Goal: Check status: Check status

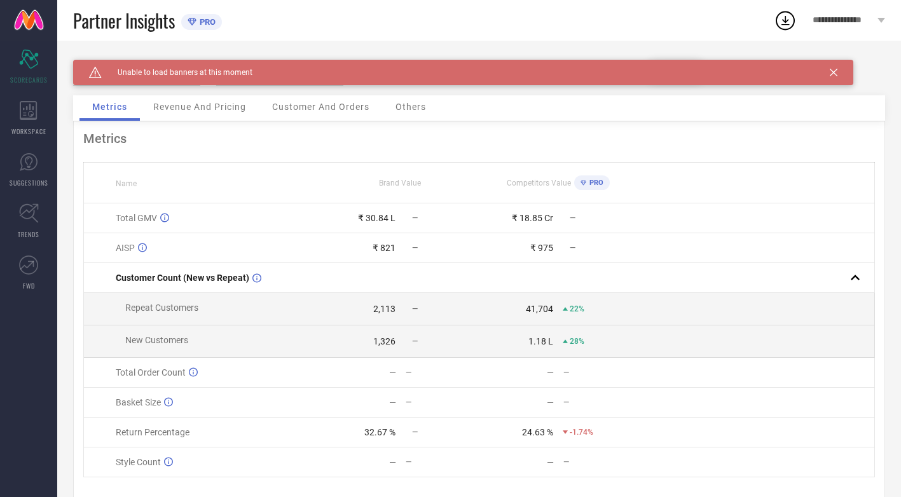
click at [836, 70] on icon at bounding box center [834, 73] width 8 height 8
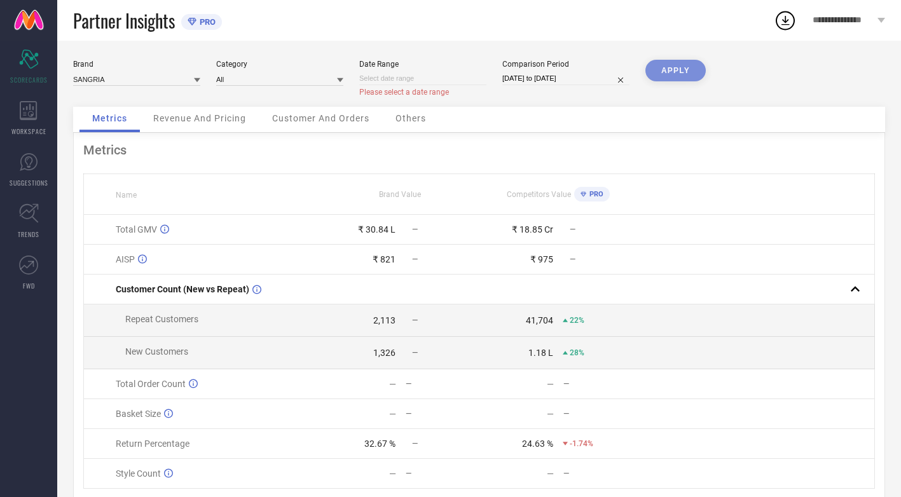
select select "9"
select select "2025"
select select "10"
select select "2025"
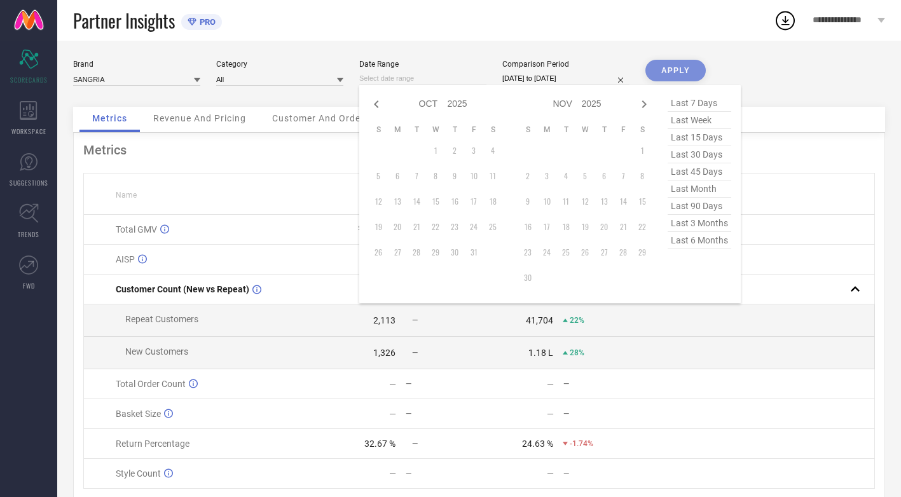
click at [445, 77] on input at bounding box center [422, 78] width 127 height 13
click at [459, 105] on select "2015 2016 2017 2018 2019 2020 2021 2022 2023 2024 2025 2026 2027 2028 2029 2030…" at bounding box center [458, 104] width 20 height 18
click at [448, 95] on select "2015 2016 2017 2018 2019 2020 2021 2022 2023 2024 2025 2026 2027 2028 2029 2030…" at bounding box center [458, 104] width 20 height 18
click at [375, 105] on icon at bounding box center [376, 104] width 4 height 8
select select "8"
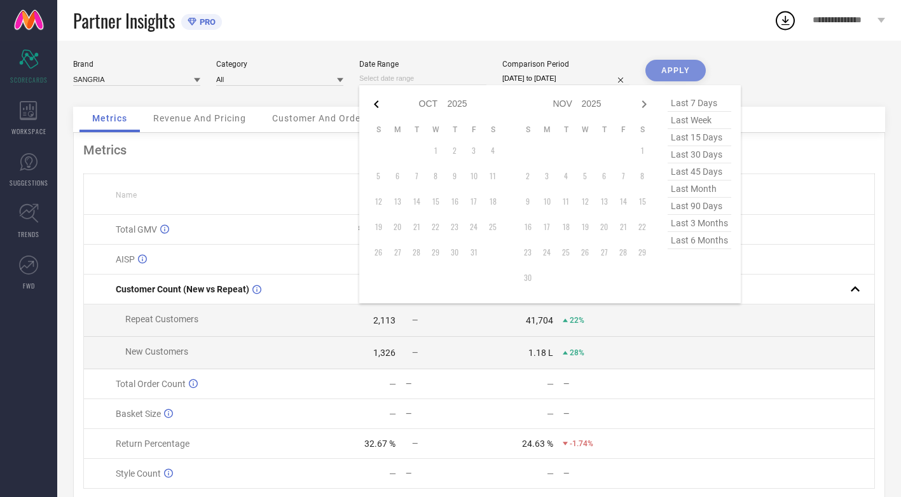
select select "2025"
select select "9"
select select "2025"
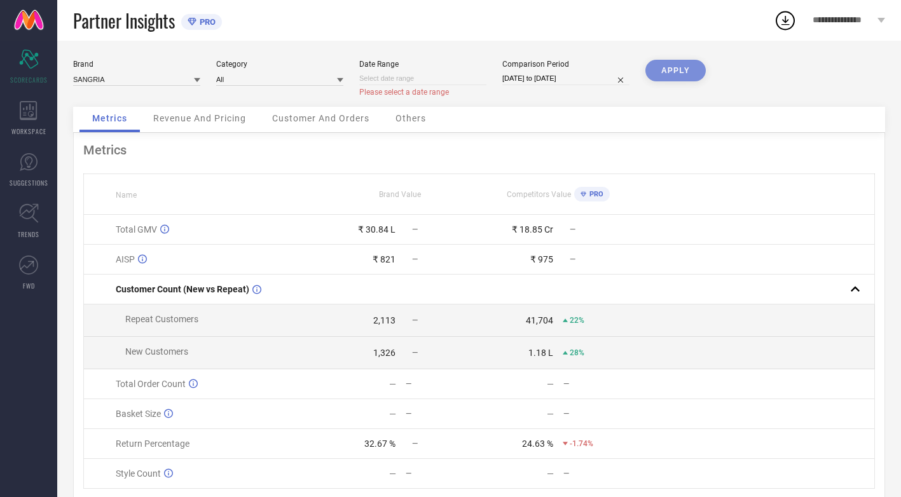
click at [831, 83] on div "Brand SANGRIA Category All Date Range Please select a date range Comparison Per…" at bounding box center [479, 83] width 812 height 47
click at [382, 75] on input at bounding box center [422, 78] width 127 height 13
select select "9"
select select "2025"
select select "10"
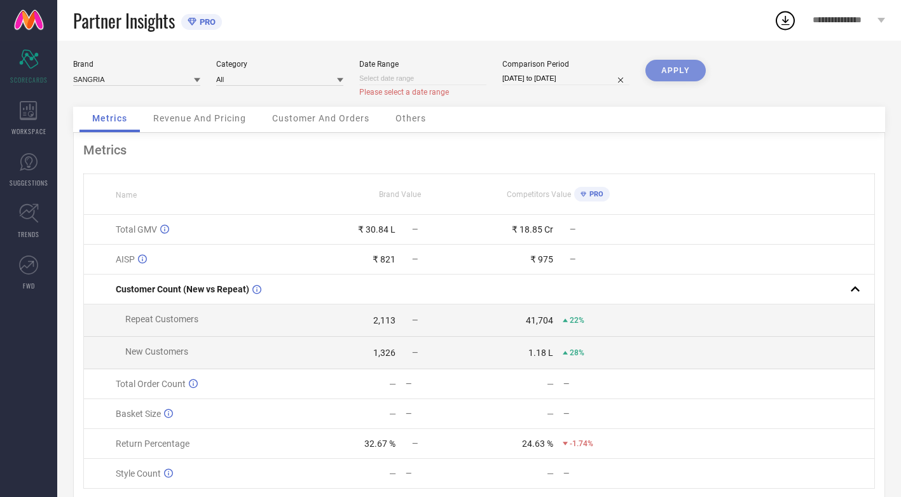
select select "2025"
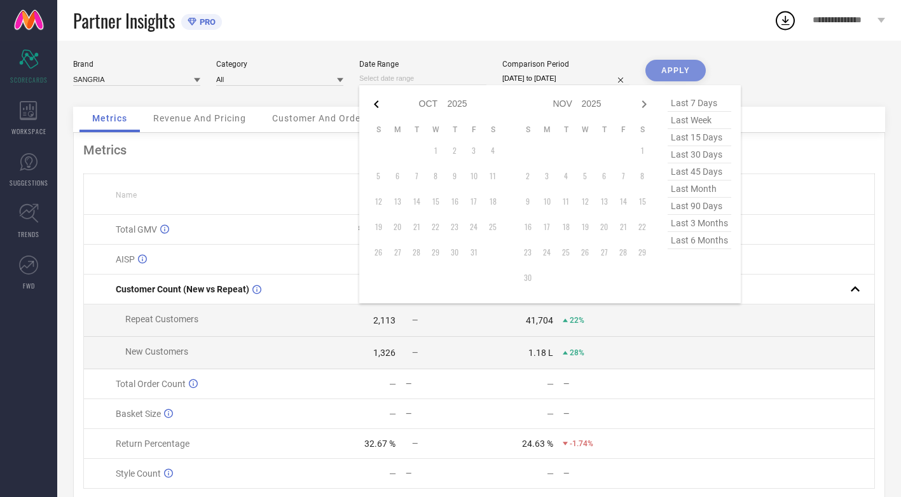
click at [377, 104] on icon at bounding box center [376, 104] width 15 height 15
select select "8"
select select "2025"
select select "9"
select select "2025"
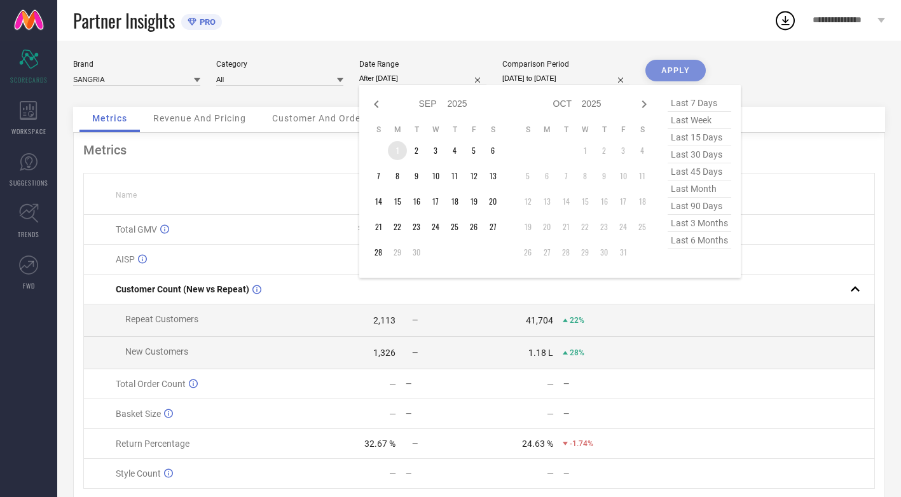
click at [399, 153] on td "1" at bounding box center [397, 150] width 19 height 19
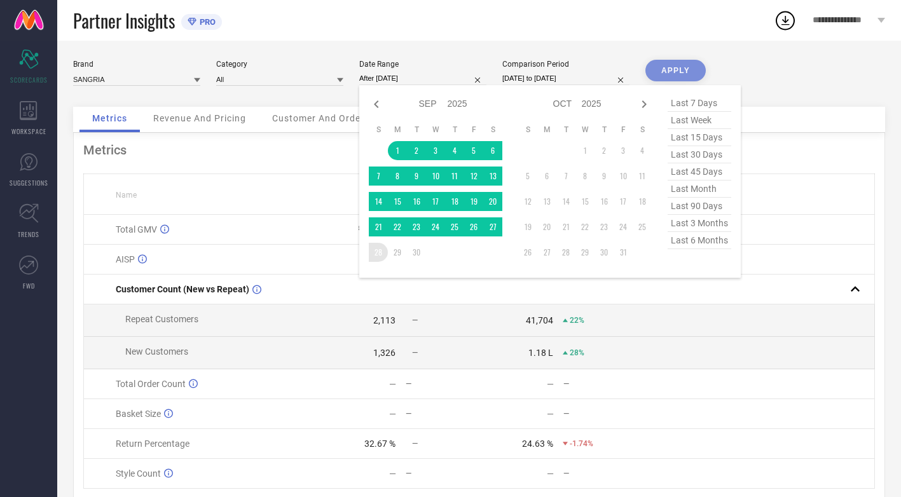
type input "[DATE] to [DATE]"
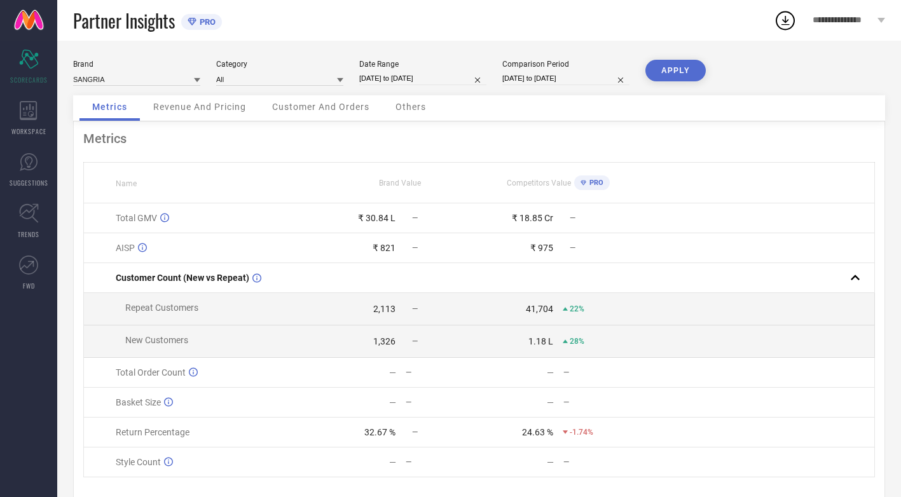
click at [672, 71] on button "APPLY" at bounding box center [676, 71] width 60 height 22
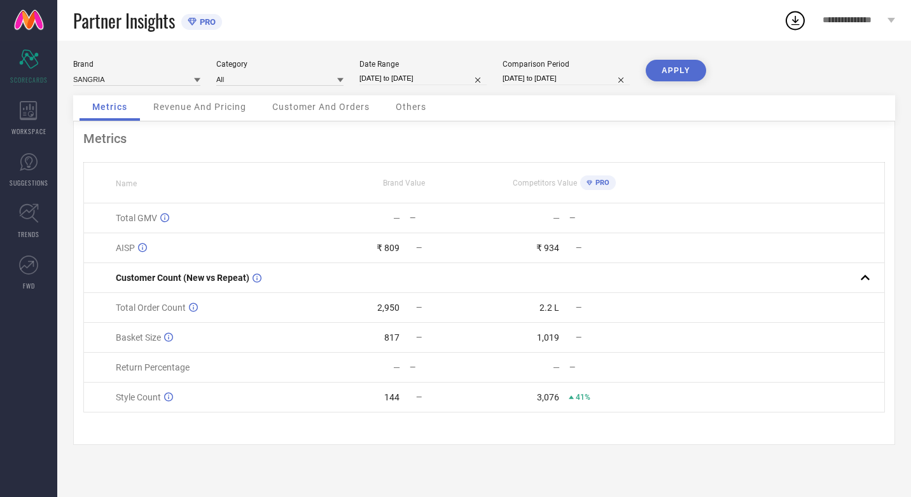
select select "7"
select select "2024"
select select "8"
select select "2024"
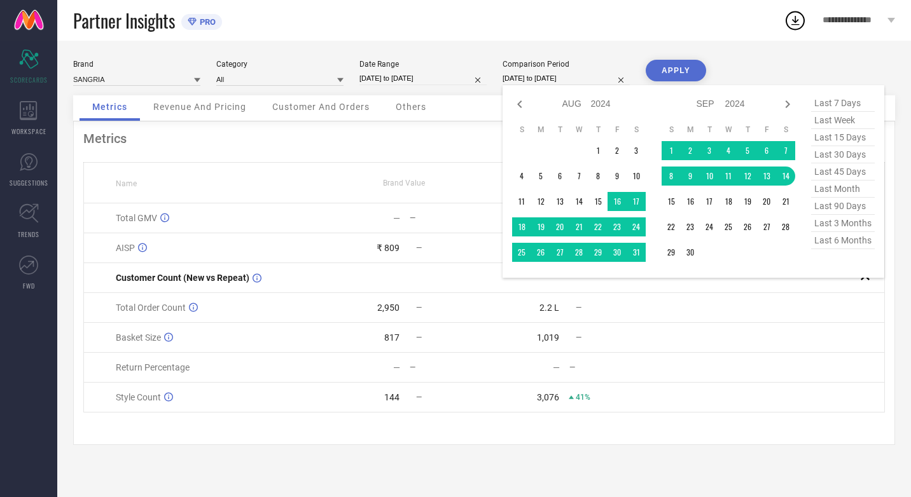
click at [600, 77] on input "[DATE] to [DATE]" at bounding box center [565, 78] width 127 height 13
click at [665, 154] on td "1" at bounding box center [670, 150] width 19 height 19
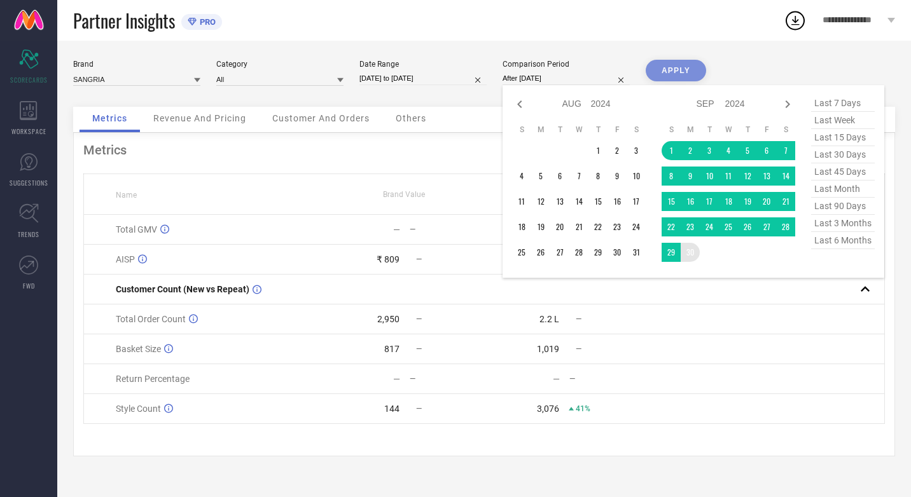
type input "[DATE] to [DATE]"
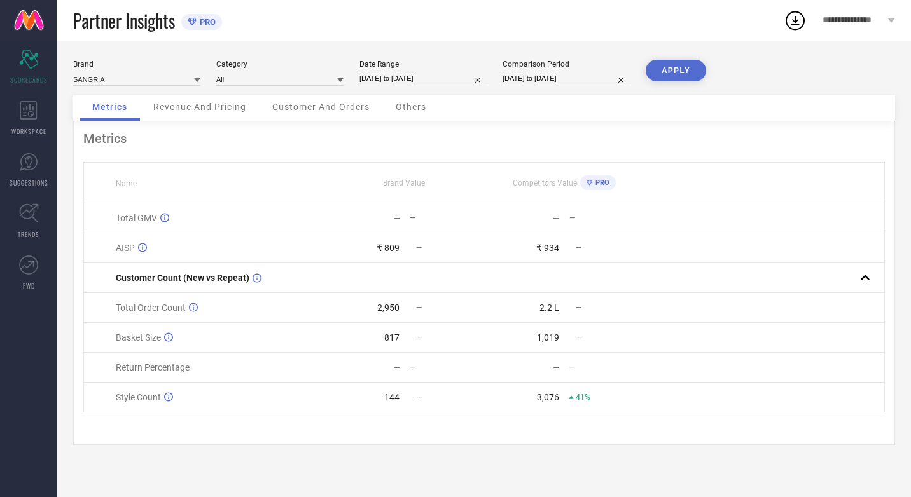
click at [663, 71] on button "APPLY" at bounding box center [676, 71] width 60 height 22
